Goal: Information Seeking & Learning: Learn about a topic

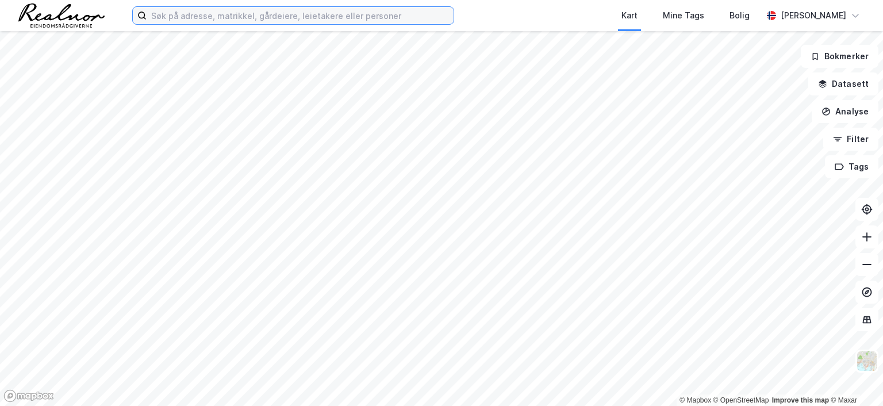
click at [188, 14] on input at bounding box center [300, 15] width 307 height 17
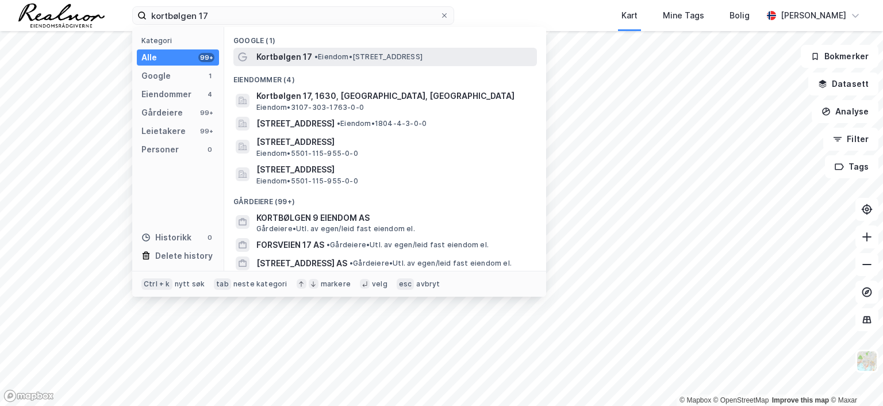
click at [308, 57] on span "Kortbølgen 17" at bounding box center [285, 57] width 56 height 14
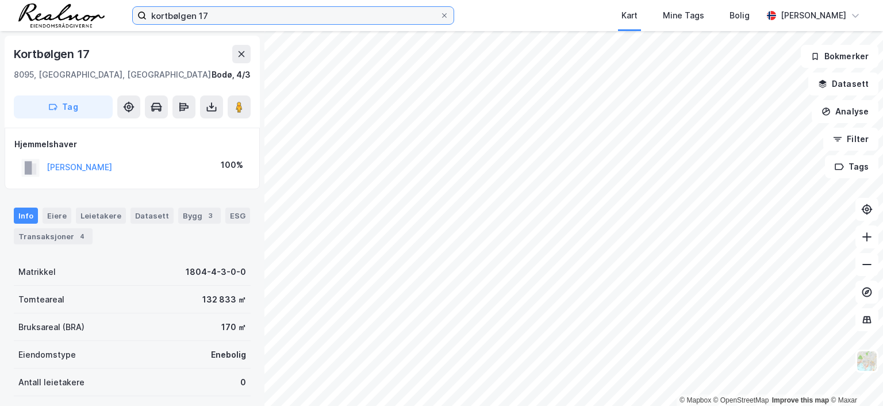
click at [253, 14] on input "kortbølgen 17" at bounding box center [293, 15] width 293 height 17
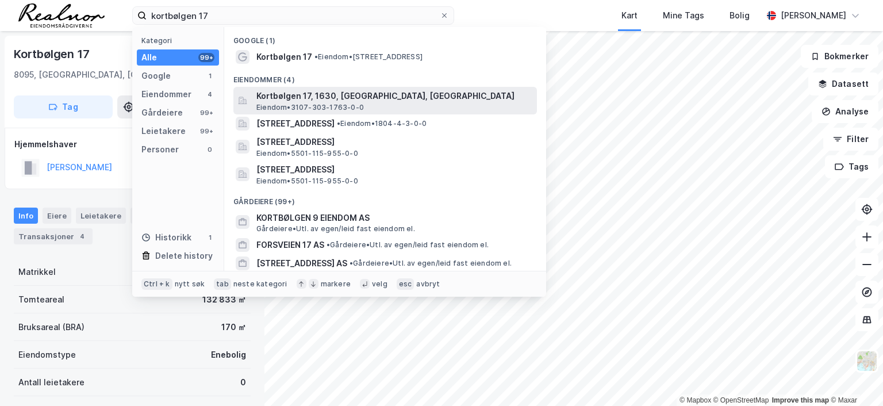
click at [322, 98] on span "Kortbølgen 17, 1630, [GEOGRAPHIC_DATA], [GEOGRAPHIC_DATA]" at bounding box center [395, 96] width 276 height 14
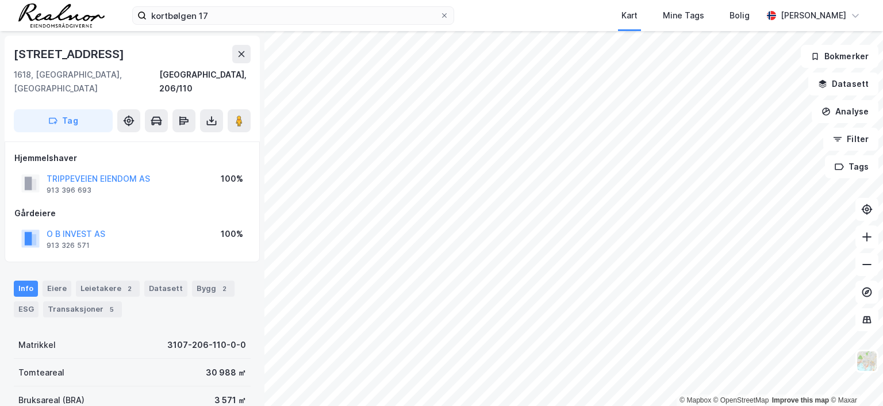
click at [610, 0] on html "kortbølgen 17 Kart Mine Tags Bolig [PERSON_NAME] © Mapbox © OpenStreetMap Impro…" at bounding box center [441, 203] width 883 height 406
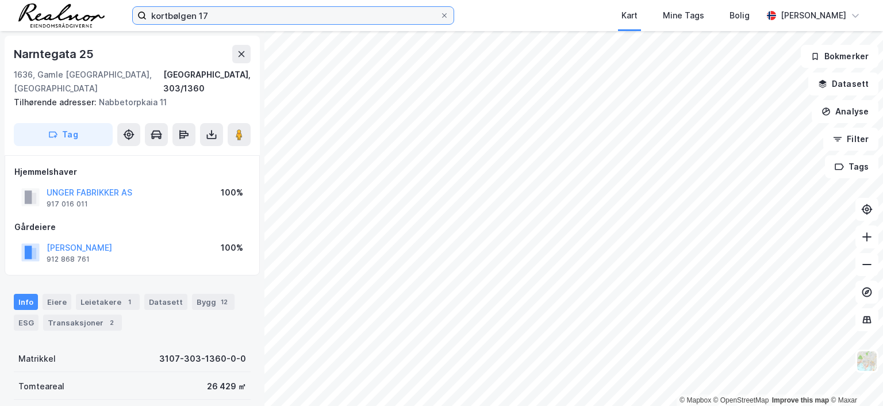
click at [221, 10] on input "kortbølgen 17" at bounding box center [293, 15] width 293 height 17
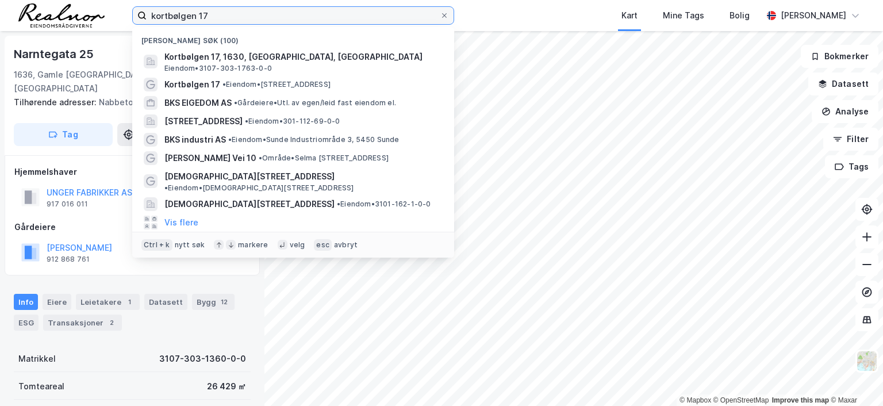
drag, startPoint x: 220, startPoint y: 14, endPoint x: 23, endPoint y: 11, distance: 197.3
click at [24, 12] on div "kortbølgen 17 Nylige søk (100) [GEOGRAPHIC_DATA] 17, 1630, [GEOGRAPHIC_DATA], […" at bounding box center [441, 15] width 883 height 31
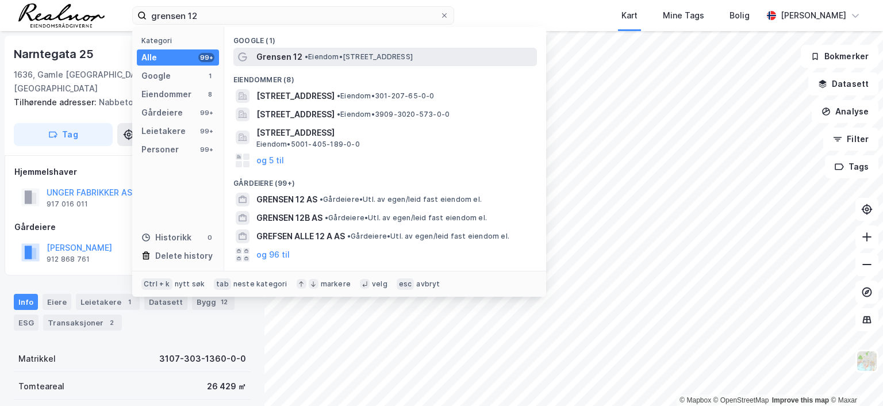
click at [278, 56] on span "Grensen 12" at bounding box center [280, 57] width 46 height 14
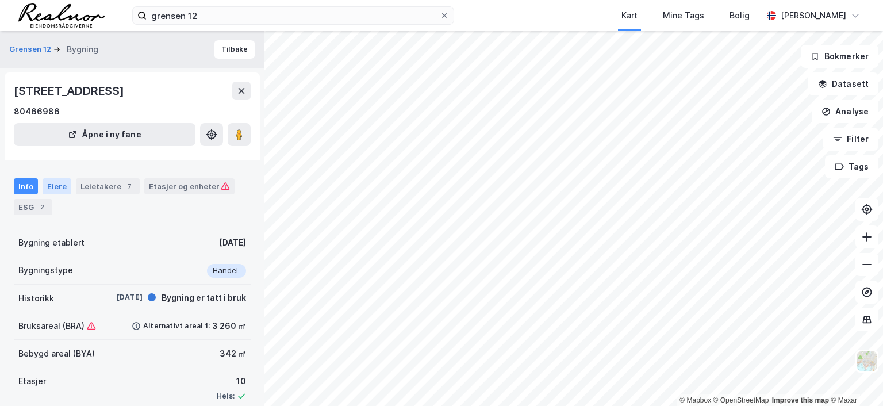
click at [60, 185] on div "Eiere" at bounding box center [57, 186] width 29 height 16
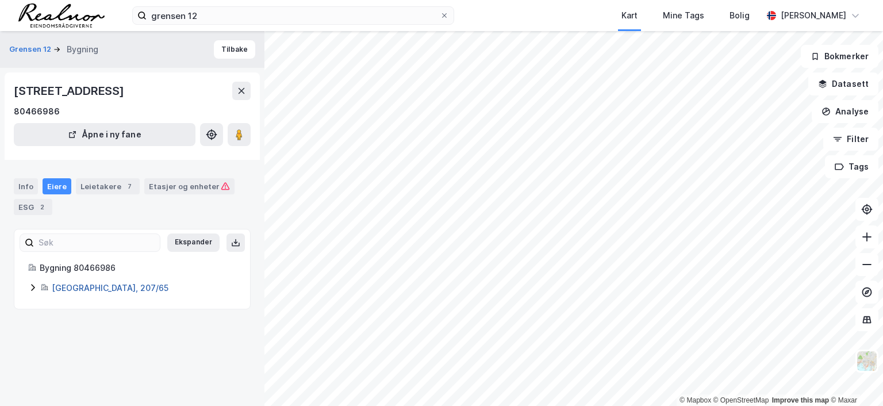
click at [87, 285] on link "[GEOGRAPHIC_DATA], 207/65" at bounding box center [110, 288] width 117 height 10
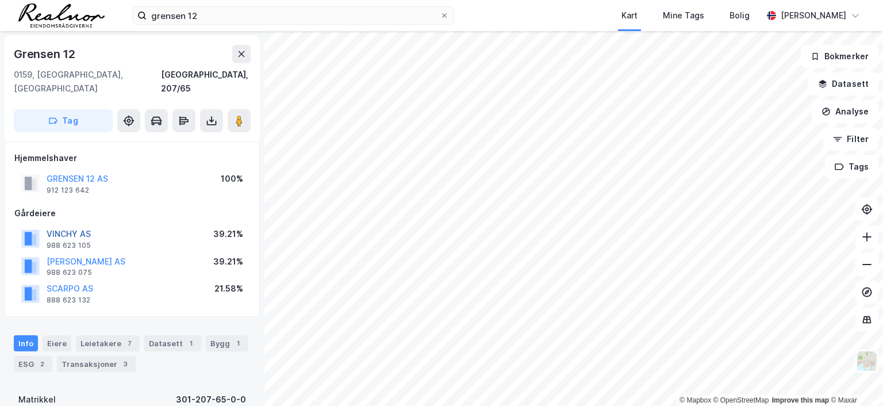
click at [0, 0] on button "VINCHY AS" at bounding box center [0, 0] width 0 height 0
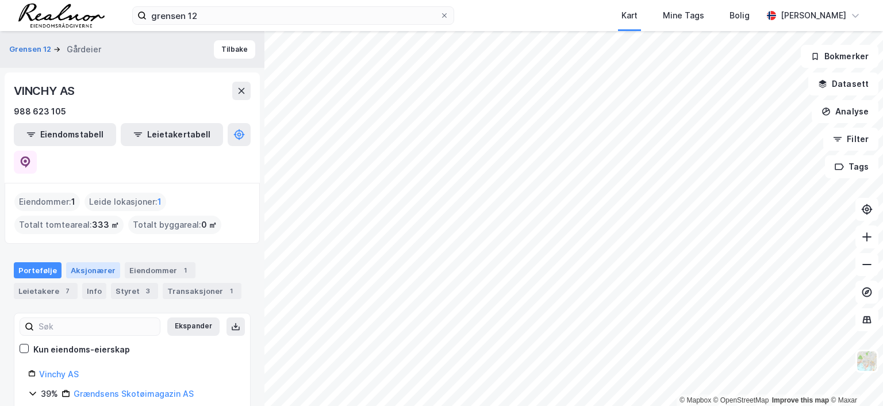
scroll to position [58, 0]
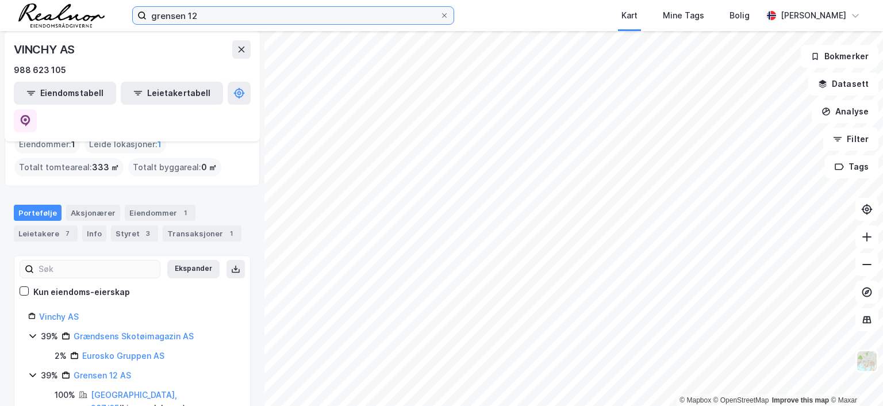
click at [216, 10] on input "grensen 12" at bounding box center [293, 15] width 293 height 17
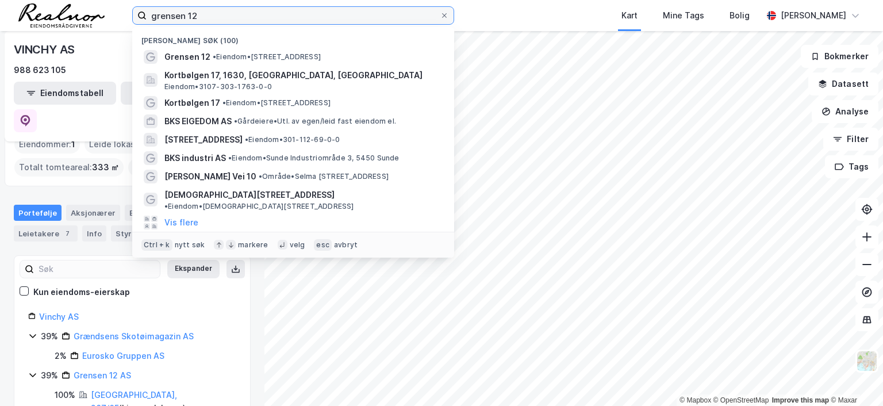
drag, startPoint x: 218, startPoint y: 16, endPoint x: 48, endPoint y: 10, distance: 169.8
click at [48, 10] on div "grensen 12 Nylige søk (100) Grensen 12 • [PERSON_NAME] 12, 0159 [GEOGRAPHIC_DAT…" at bounding box center [441, 15] width 883 height 31
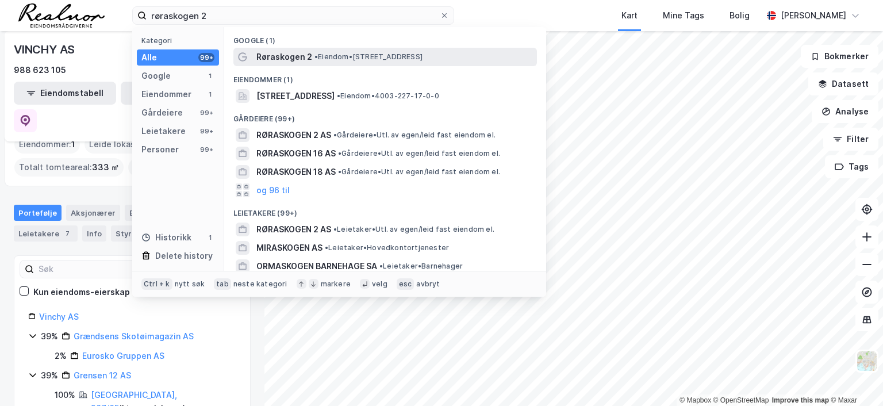
click at [296, 58] on span "Røraskogen 2" at bounding box center [285, 57] width 56 height 14
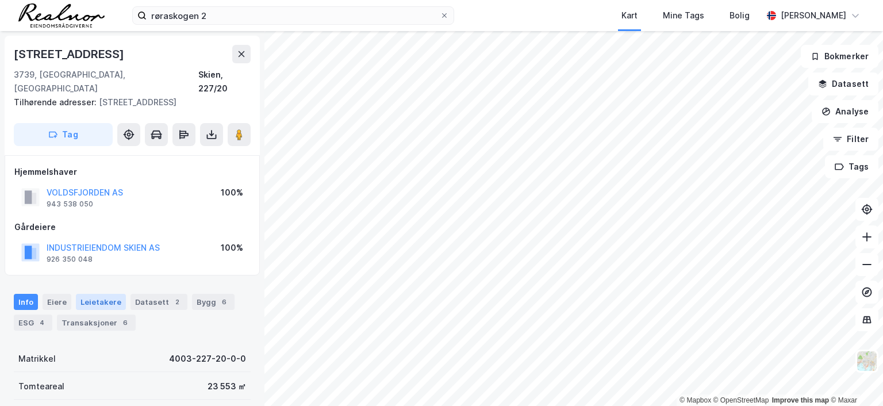
click at [104, 294] on div "Leietakere" at bounding box center [101, 302] width 50 height 16
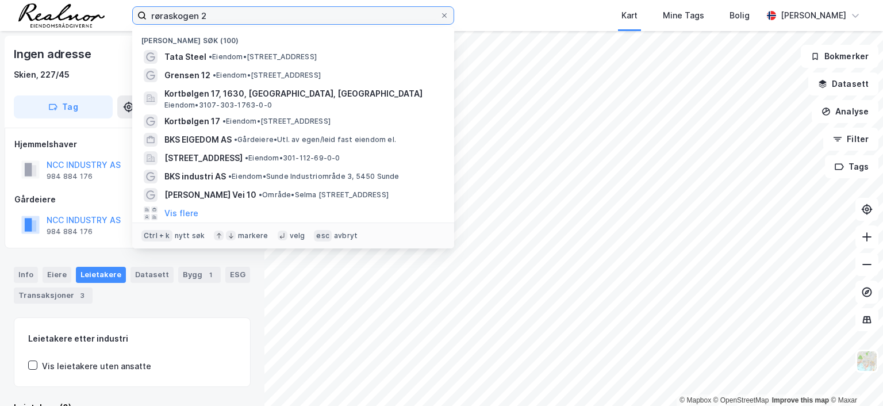
click at [228, 14] on input "røraskogen 2" at bounding box center [293, 15] width 293 height 17
drag, startPoint x: 228, startPoint y: 14, endPoint x: 58, endPoint y: -2, distance: 171.0
click at [58, 0] on html "røraskogen 2 Nylige søk (100) Tata Steel • Eiendom • [STREET_ADDRESS] • Eiendom…" at bounding box center [441, 203] width 883 height 406
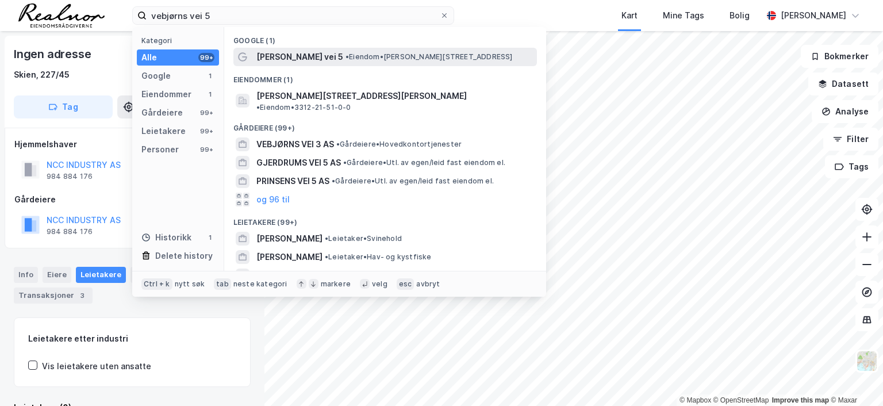
click at [300, 57] on span "[PERSON_NAME] vei 5" at bounding box center [300, 57] width 87 height 14
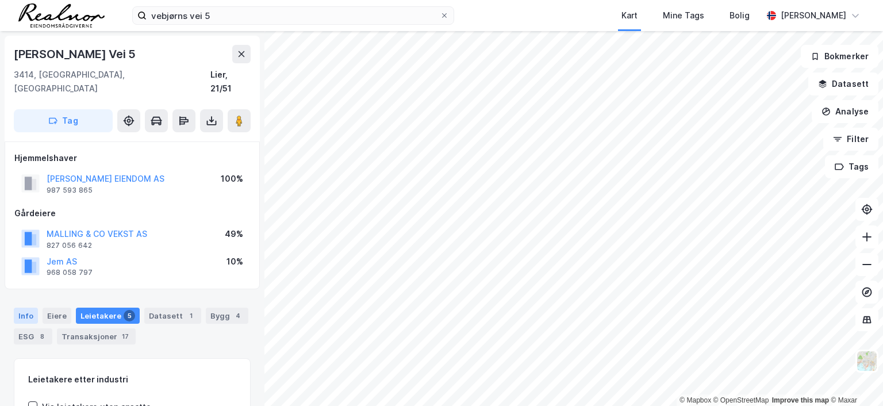
click at [28, 308] on div "Info" at bounding box center [26, 316] width 24 height 16
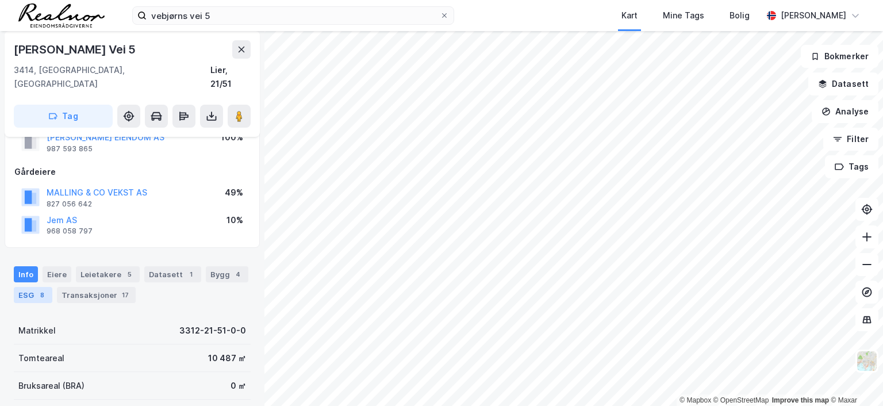
scroll to position [58, 0]
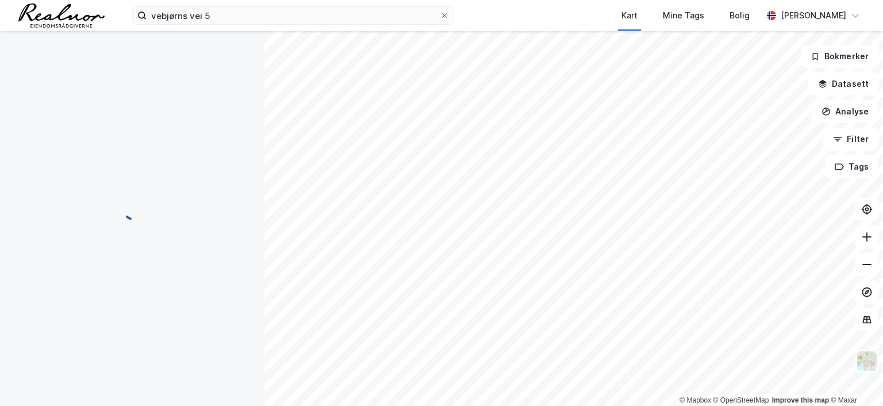
scroll to position [58, 0]
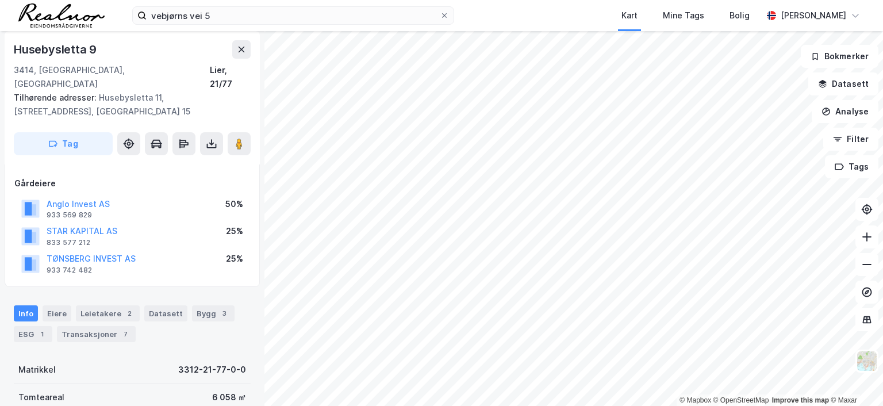
scroll to position [58, 0]
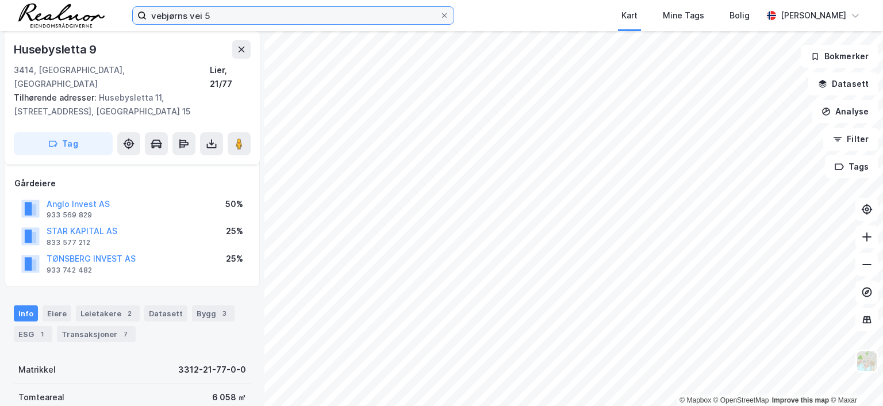
click at [225, 13] on input "vebjørns vei 5" at bounding box center [293, 15] width 293 height 17
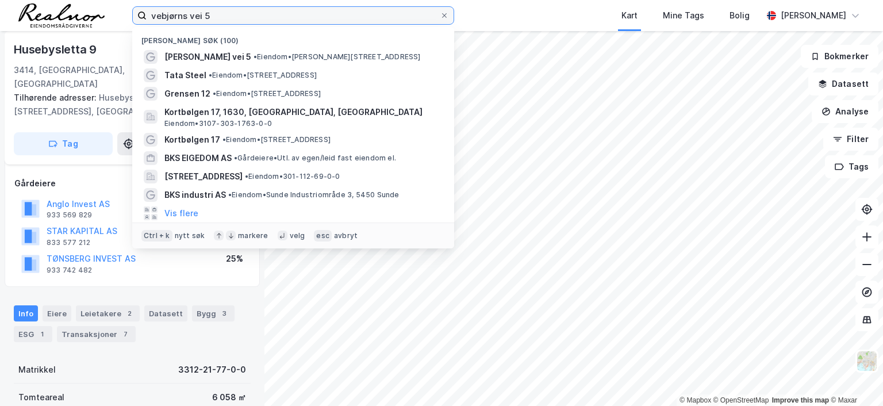
drag, startPoint x: 225, startPoint y: 12, endPoint x: 113, endPoint y: 6, distance: 112.3
click at [113, 6] on div "vebjørns vei 5 Nylige søk (100) [PERSON_NAME] vei 5 • Eiendom • [STREET_ADDRESS…" at bounding box center [441, 15] width 883 height 31
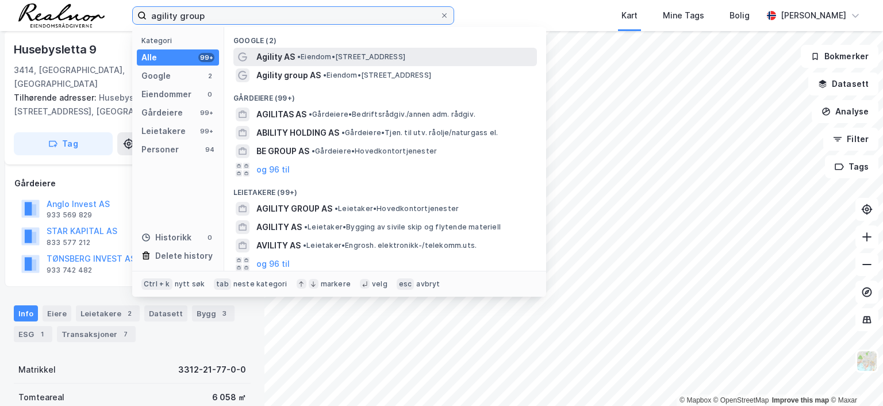
type input "agility group"
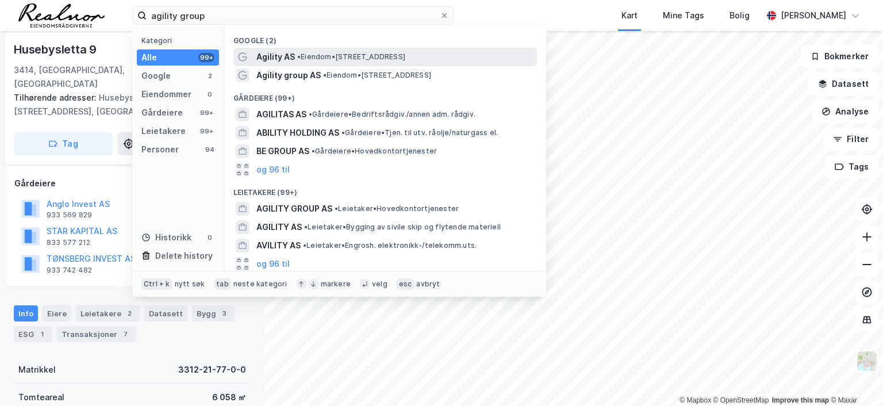
click at [311, 58] on span "• Eiendom • [STREET_ADDRESS]" at bounding box center [351, 56] width 108 height 9
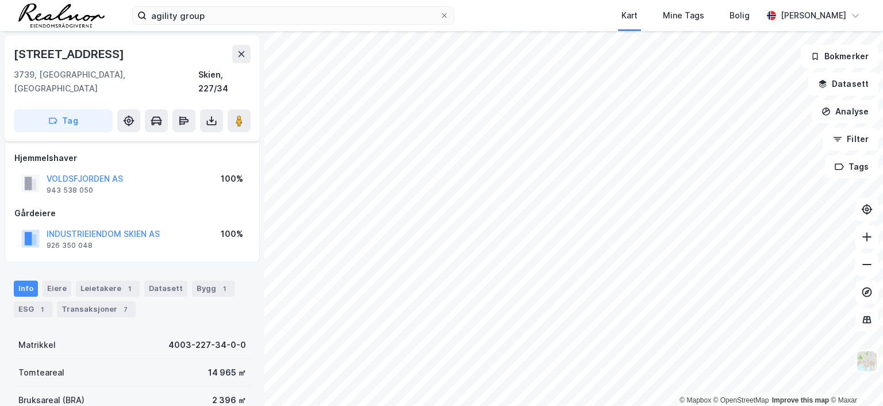
scroll to position [58, 0]
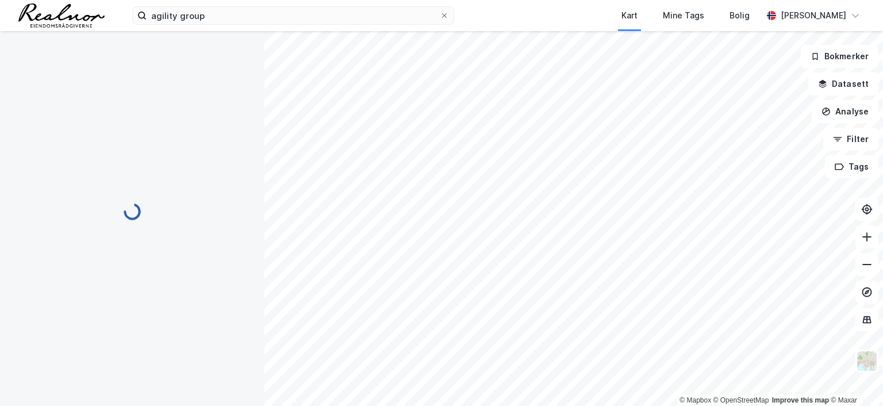
scroll to position [58, 0]
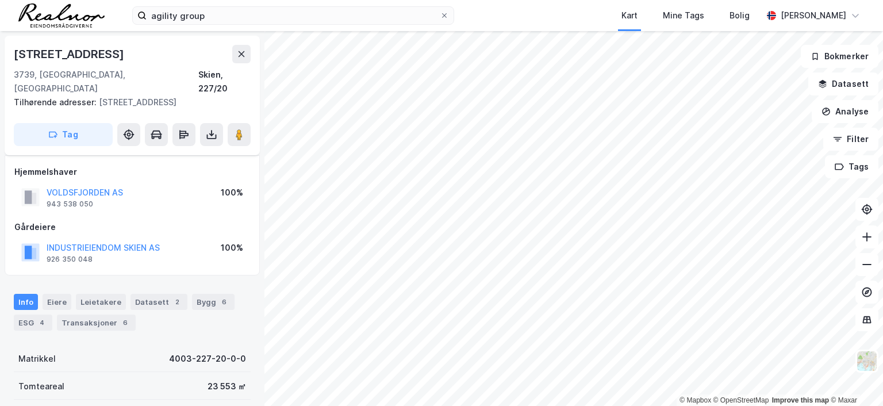
scroll to position [58, 0]
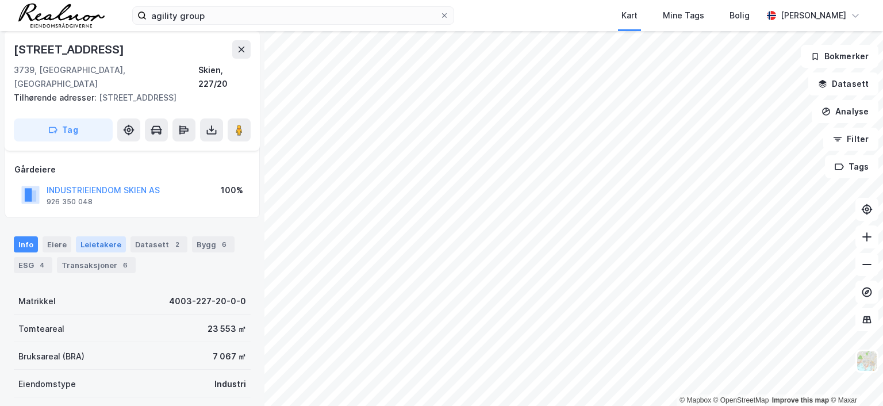
click at [101, 236] on div "Leietakere" at bounding box center [101, 244] width 50 height 16
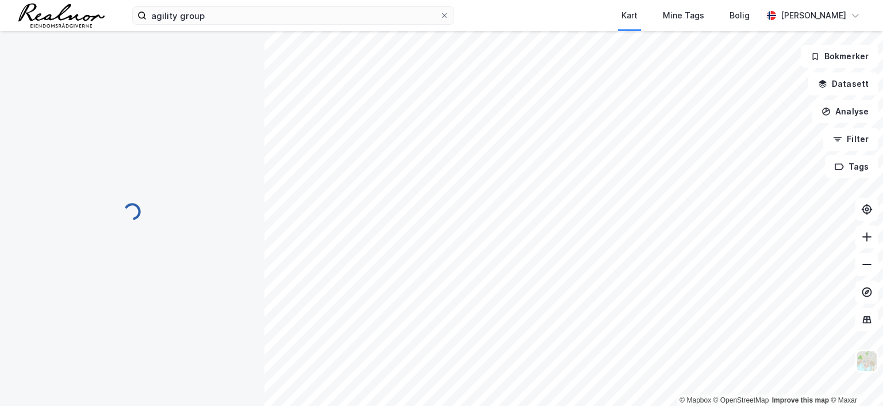
scroll to position [58, 0]
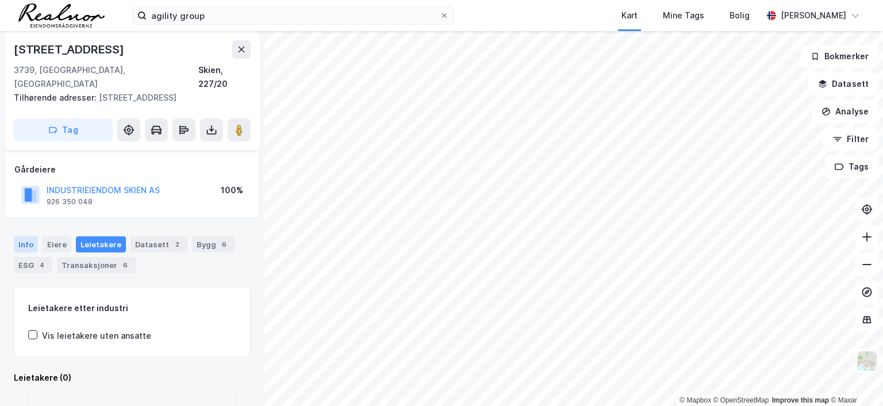
click at [26, 236] on div "Info" at bounding box center [26, 244] width 24 height 16
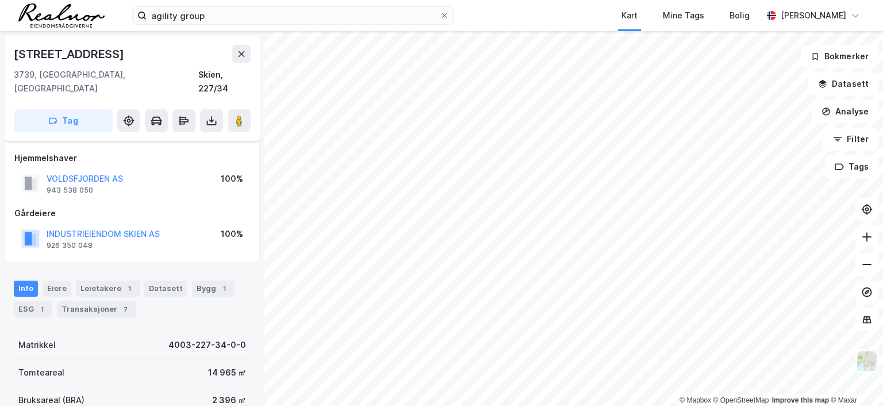
scroll to position [58, 0]
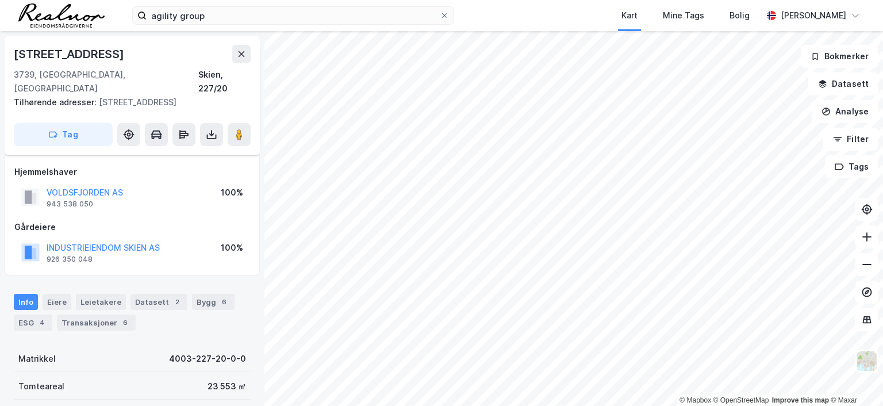
scroll to position [58, 0]
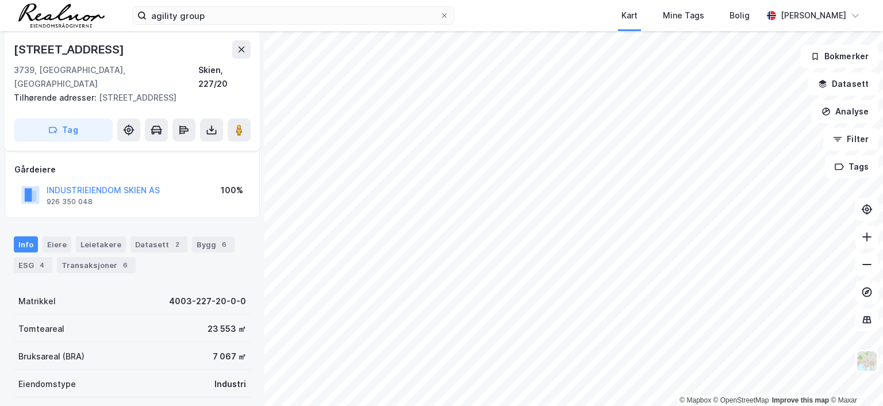
scroll to position [58, 0]
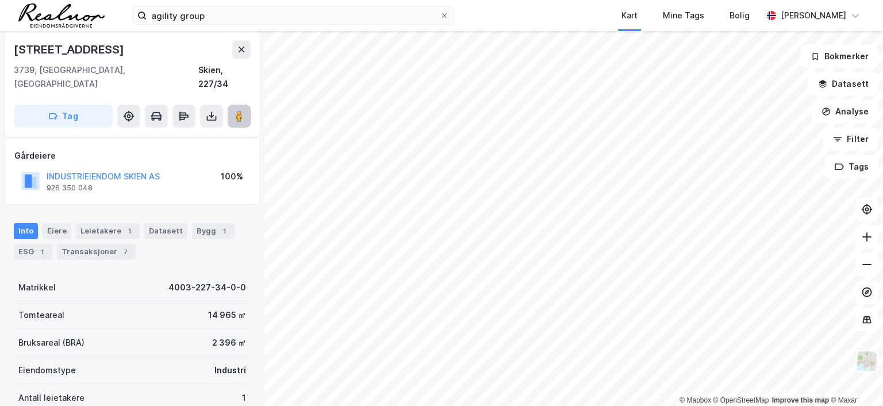
click at [238, 110] on image at bounding box center [239, 116] width 7 height 12
